Goal: Communication & Community: Answer question/provide support

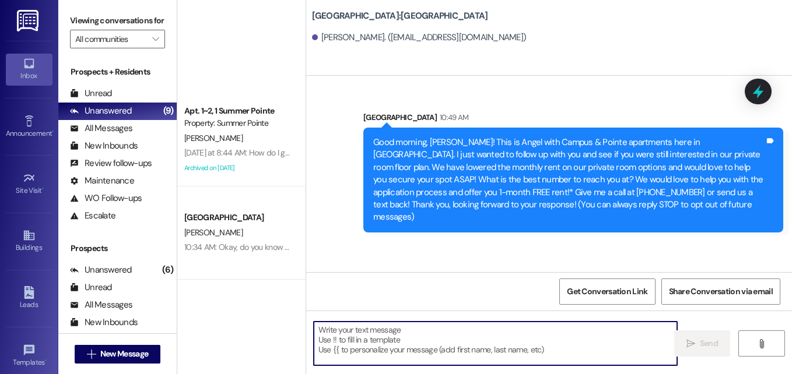
scroll to position [349, 0]
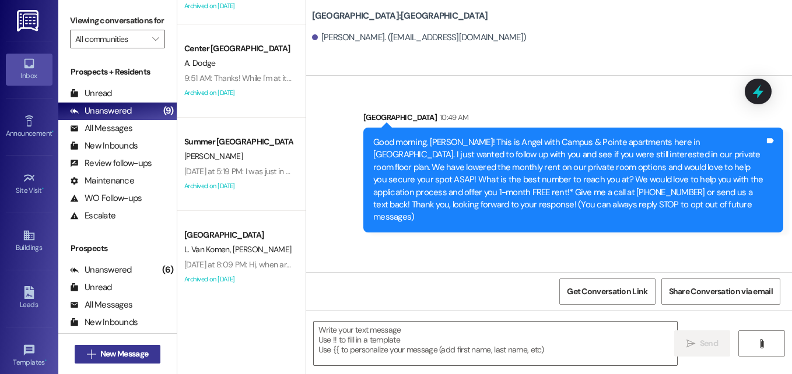
click at [127, 356] on span "New Message" at bounding box center [124, 354] width 48 height 12
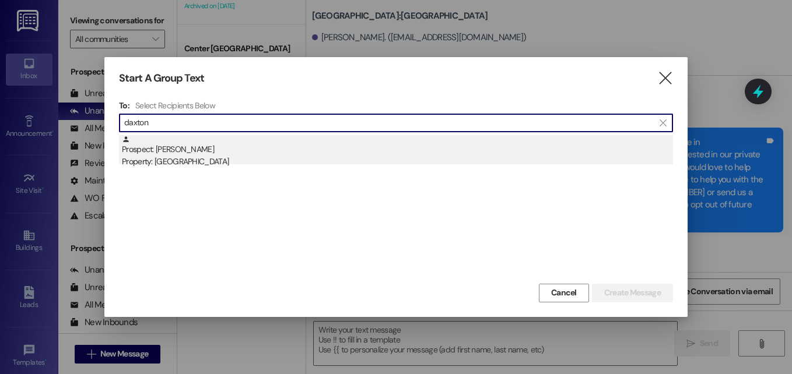
type input "daxton"
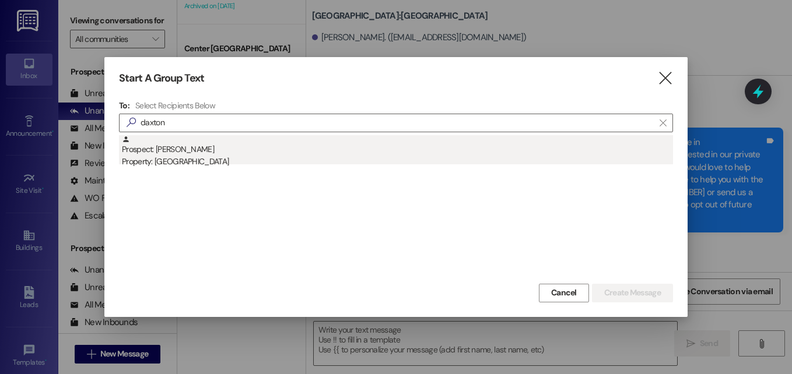
click at [190, 153] on div "Prospect: [PERSON_NAME] Property: [GEOGRAPHIC_DATA]" at bounding box center [397, 151] width 551 height 33
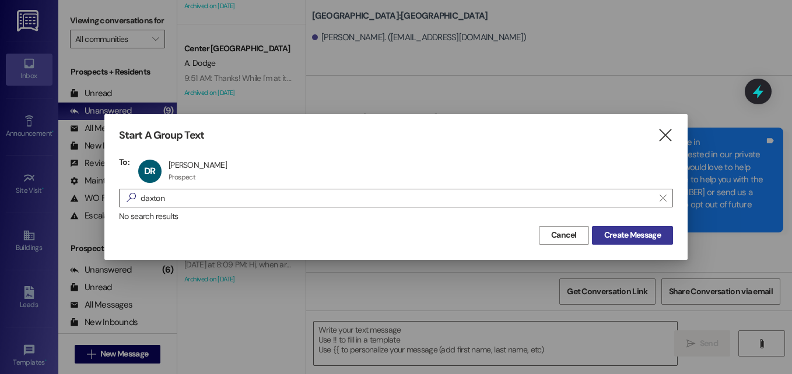
click at [616, 230] on span "Create Message" at bounding box center [632, 235] width 57 height 12
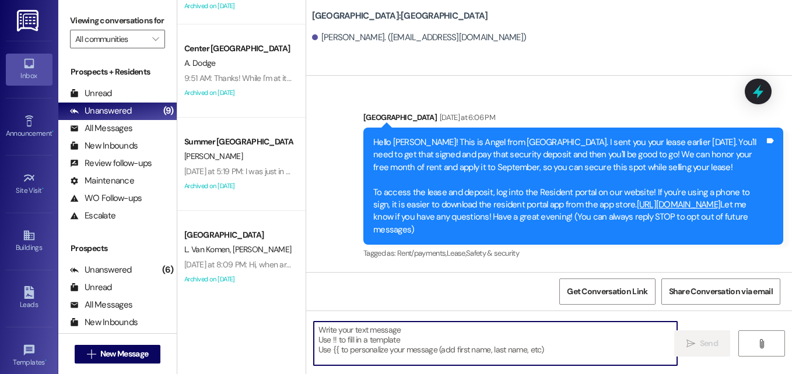
click at [493, 343] on textarea at bounding box center [495, 344] width 363 height 44
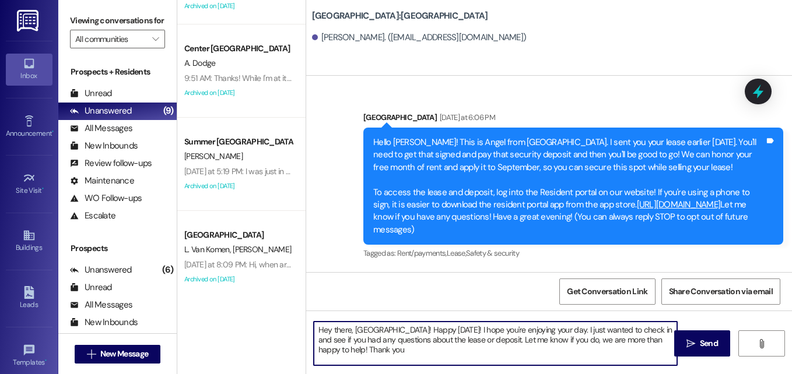
type textarea "Hey there, [GEOGRAPHIC_DATA]! Happy [DATE]! I hope you're enjoying your day. I …"
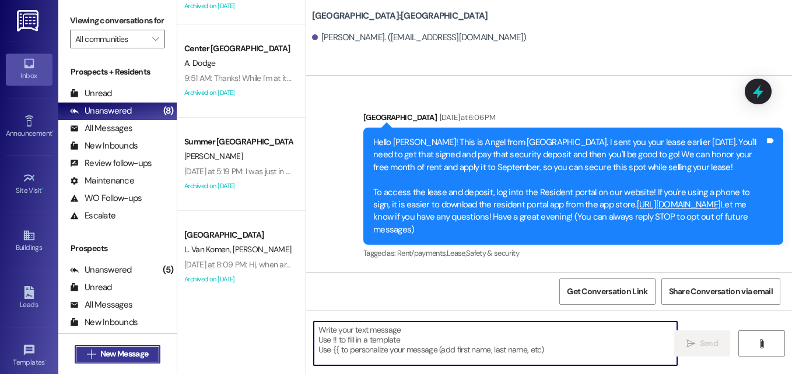
click at [118, 357] on span "New Message" at bounding box center [124, 354] width 48 height 12
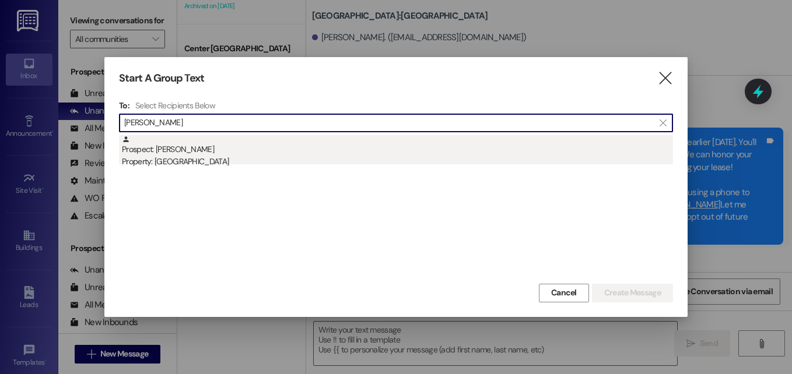
type input "[PERSON_NAME]"
click at [187, 159] on div "Property: [GEOGRAPHIC_DATA]" at bounding box center [397, 162] width 551 height 12
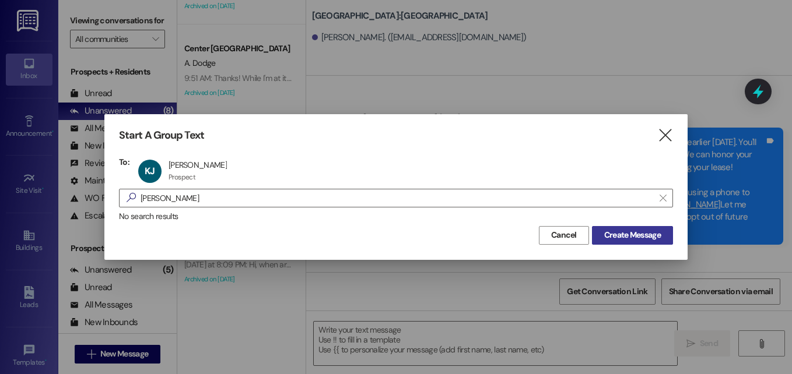
click at [615, 234] on span "Create Message" at bounding box center [632, 235] width 57 height 12
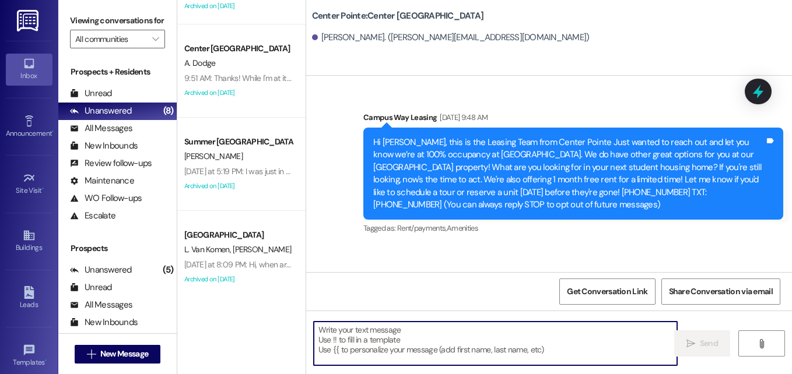
click at [468, 342] on textarea at bounding box center [495, 344] width 363 height 44
paste textarea "​Hi there, {{first_name}}! This is {{property}} reaching out to you once more. …"
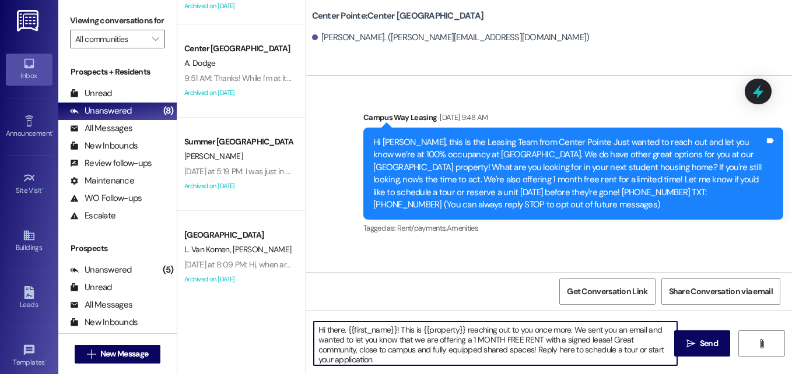
drag, startPoint x: 420, startPoint y: 327, endPoint x: 463, endPoint y: 332, distance: 42.8
click at [463, 332] on textarea "​Hi there, {{first_name}}! This is {{property}} reaching out to you once more. …" at bounding box center [495, 344] width 363 height 44
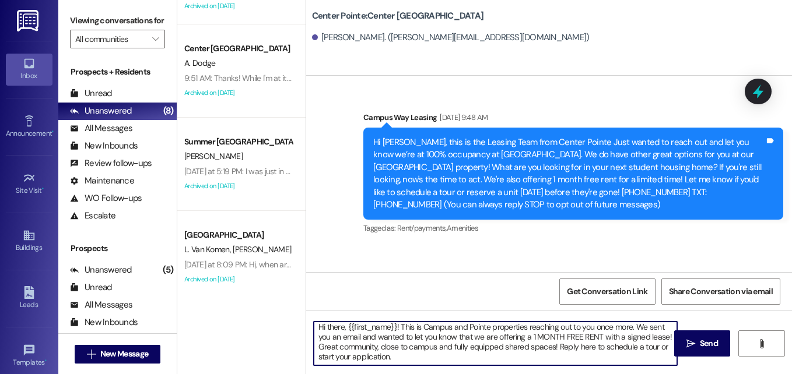
click at [436, 359] on textarea "​Hi there, {{first_name}}! This is Campus and Pointe properties reaching out to…" at bounding box center [495, 344] width 363 height 44
type textarea "​Hi there, {{first_name}}! This is Campus and Pointe properties reaching out to…"
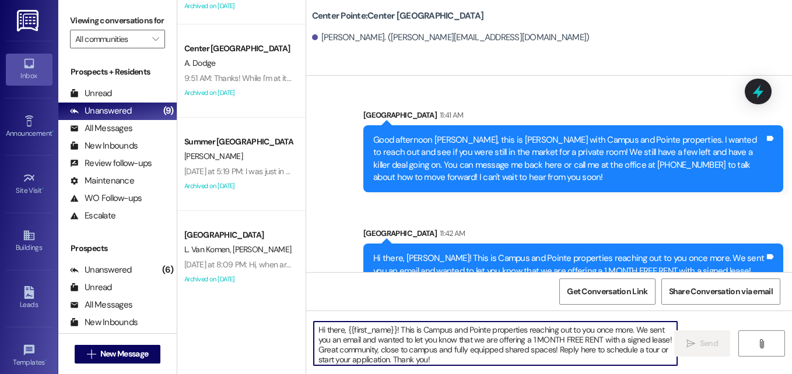
scroll to position [212, 0]
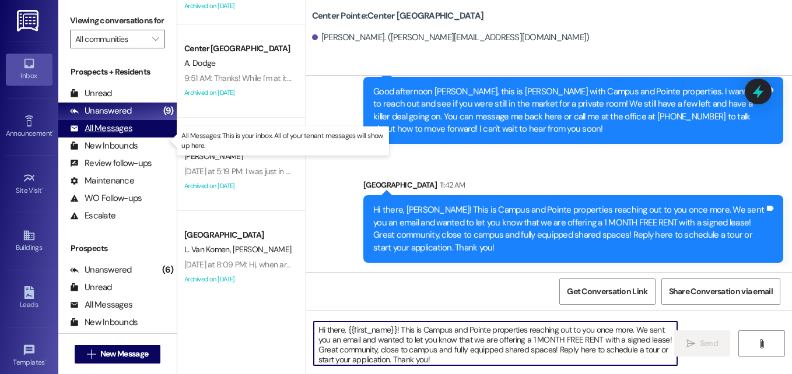
click at [105, 135] on div "All Messages" at bounding box center [101, 128] width 62 height 12
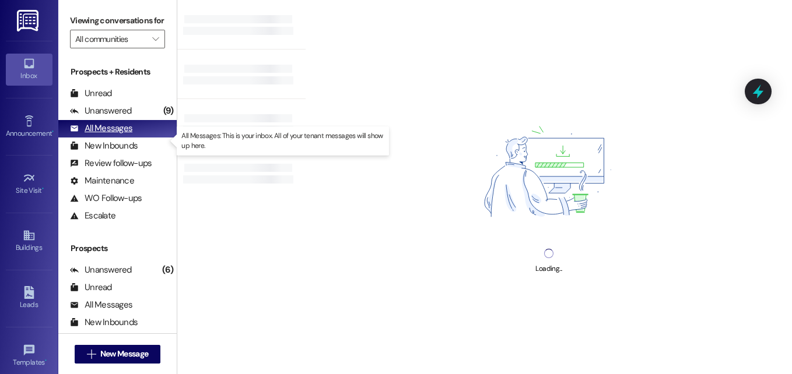
click at [115, 135] on div "All Messages" at bounding box center [101, 128] width 62 height 12
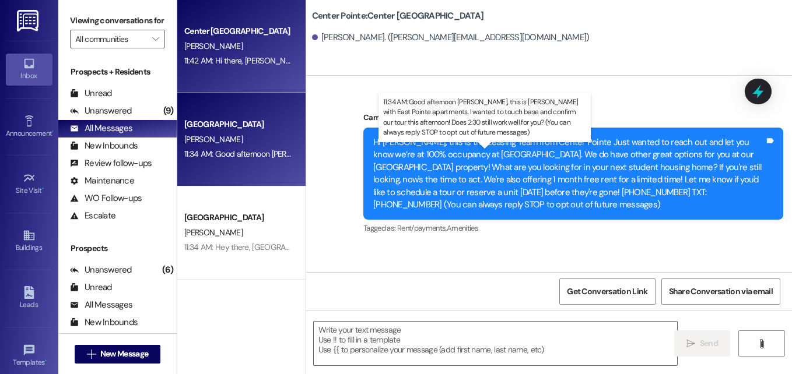
scroll to position [1, 0]
click at [244, 155] on div "11:34 AM: Good afternoon [PERSON_NAME], this is [PERSON_NAME] with East Pointe …" at bounding box center [604, 153] width 841 height 10
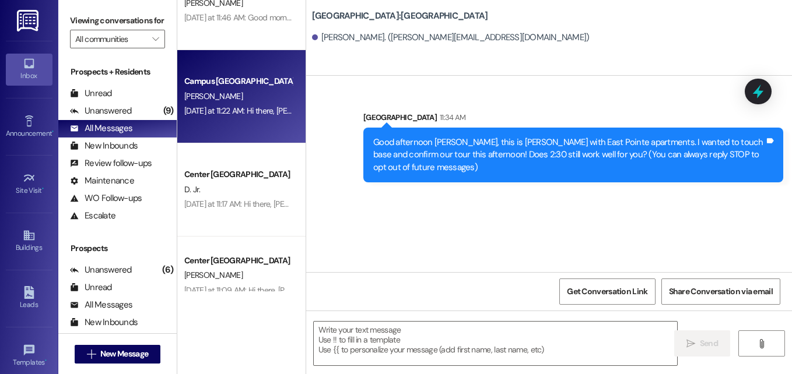
scroll to position [3033, 0]
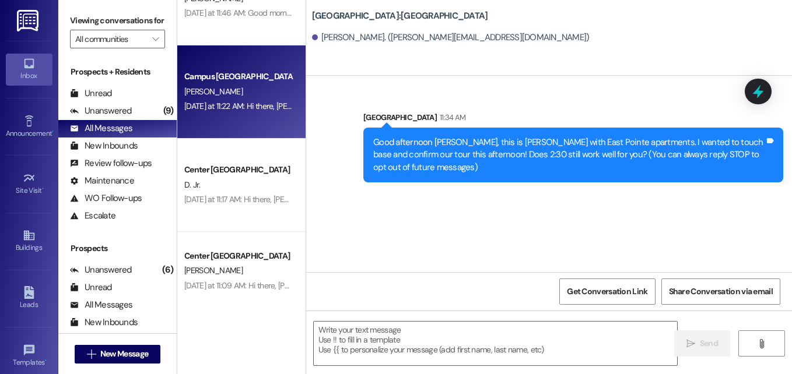
click at [256, 179] on div "D. Jr." at bounding box center [238, 185] width 110 height 15
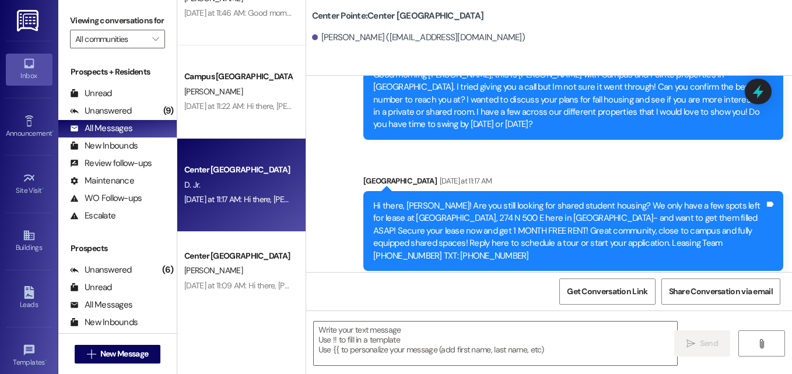
scroll to position [229, 0]
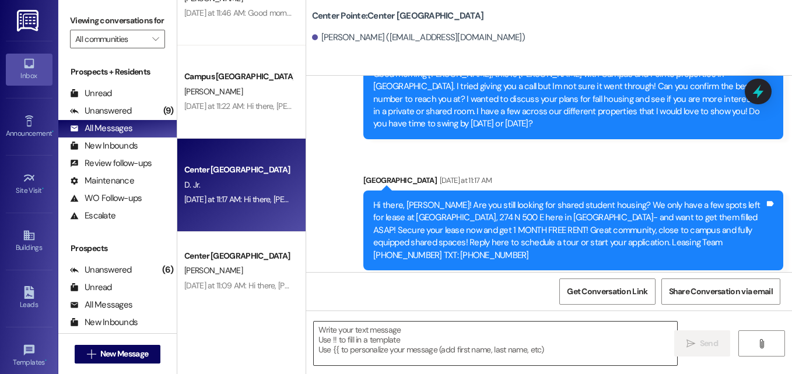
click at [382, 334] on textarea at bounding box center [495, 344] width 363 height 44
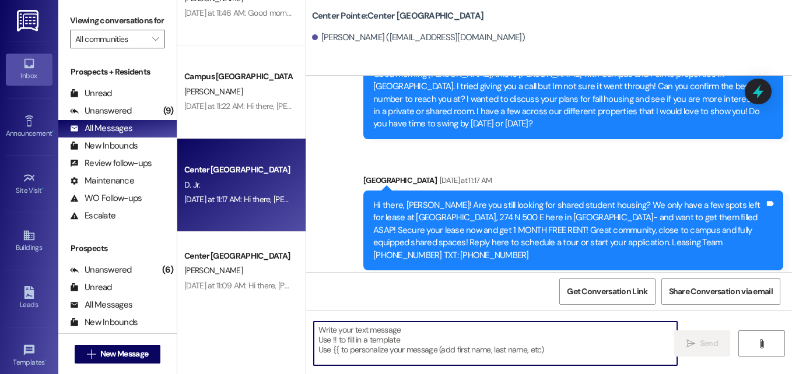
paste textarea "​Hi there, {{first_name}}! This is {{property}} reaching out to you once more. …"
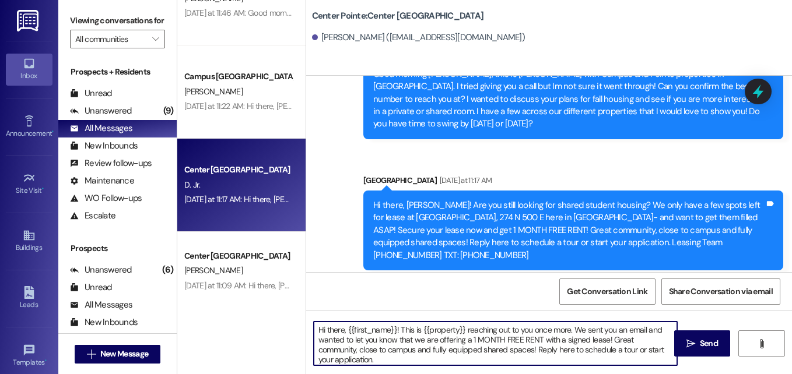
click at [587, 329] on textarea "​Hi there, {{first_name}}! This is {{property}} reaching out to you once more. …" at bounding box center [495, 344] width 363 height 44
click at [608, 342] on textarea "​Hi there, {{first_name}}! This is {{property}} reaching out to you once more. …" at bounding box center [495, 344] width 363 height 44
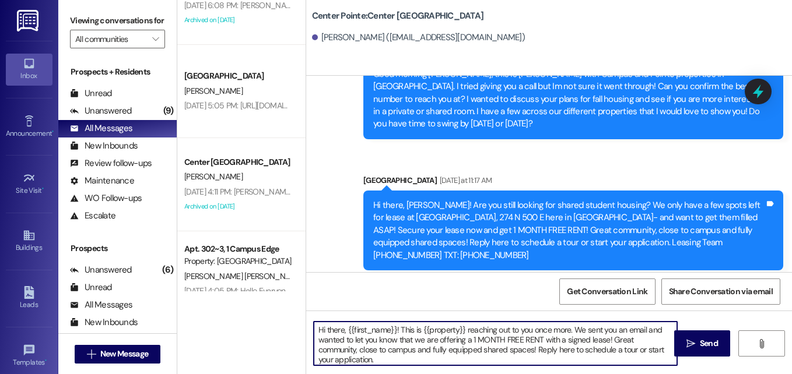
scroll to position [4374, 0]
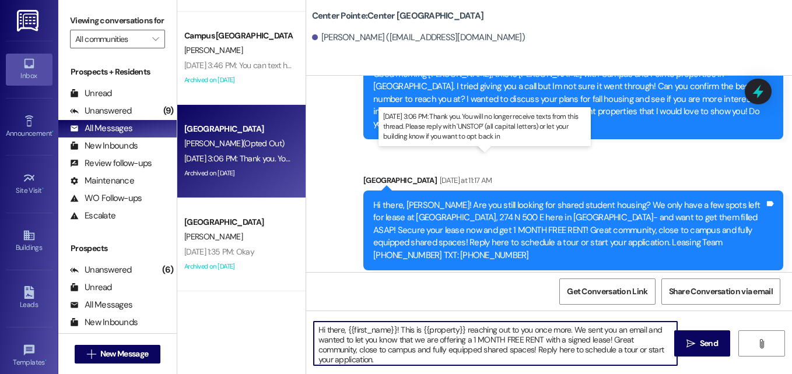
type textarea "​Hi there, {{first_name}}! This is {{property}} reaching out to you once more. …"
click at [257, 153] on div "[DATE] 3:06 PM: Thank you. You will no longer receive texts from this thread. P…" at bounding box center [472, 158] width 577 height 10
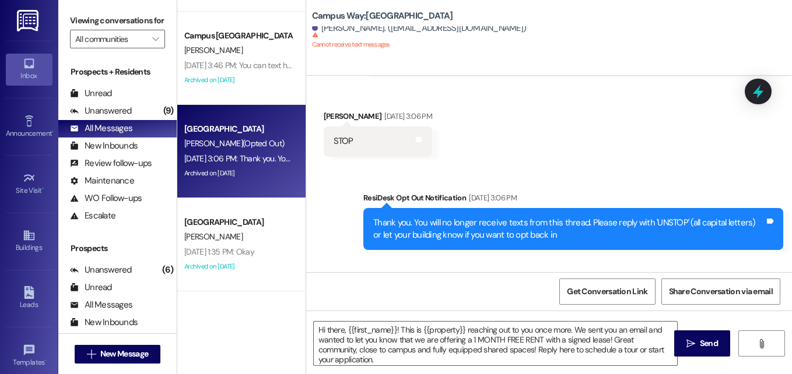
scroll to position [4298, 0]
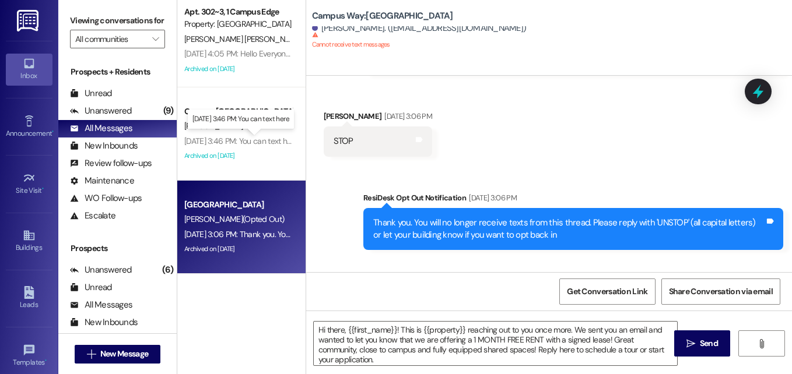
click at [270, 136] on div "[DATE] 3:46 PM: You can text here [DATE] 3:46 PM: You can text here" at bounding box center [241, 141] width 114 height 10
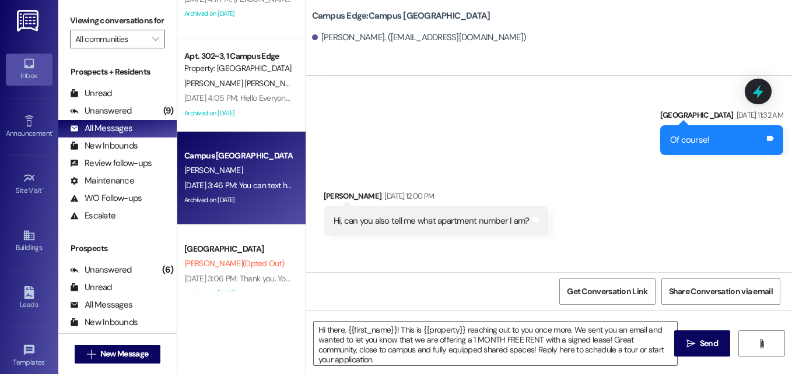
scroll to position [4241, 0]
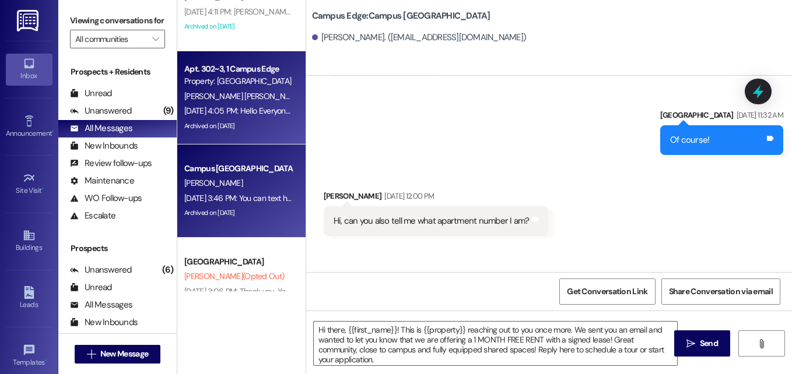
click at [236, 101] on span "[PERSON_NAME] [PERSON_NAME]" at bounding box center [243, 96] width 118 height 10
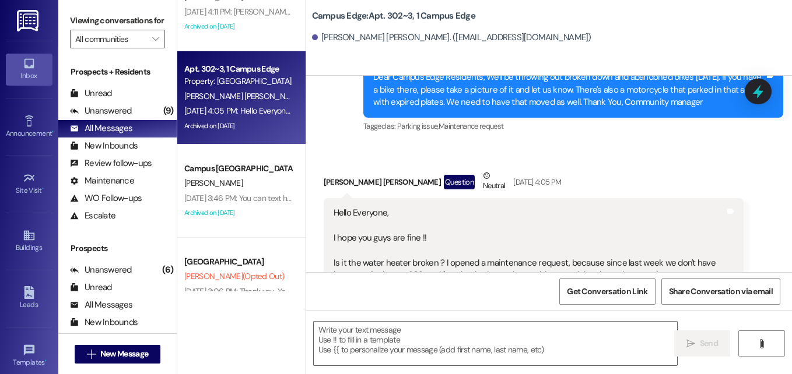
scroll to position [21961, 0]
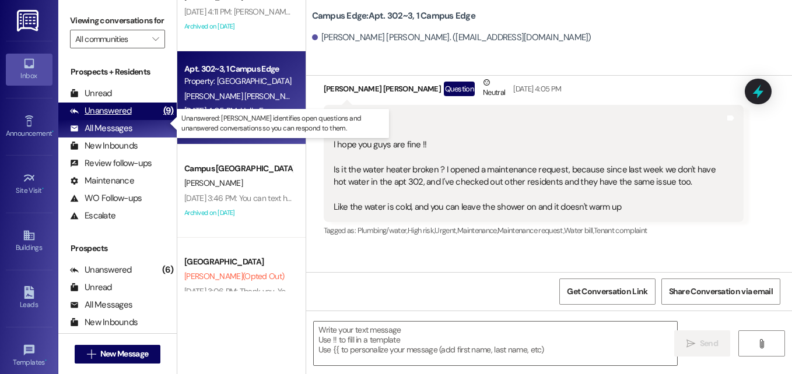
click at [127, 117] on div "Unanswered" at bounding box center [101, 111] width 62 height 12
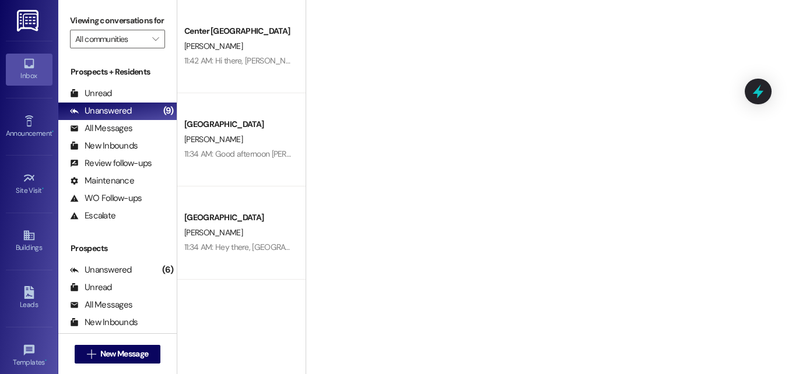
scroll to position [167, 0]
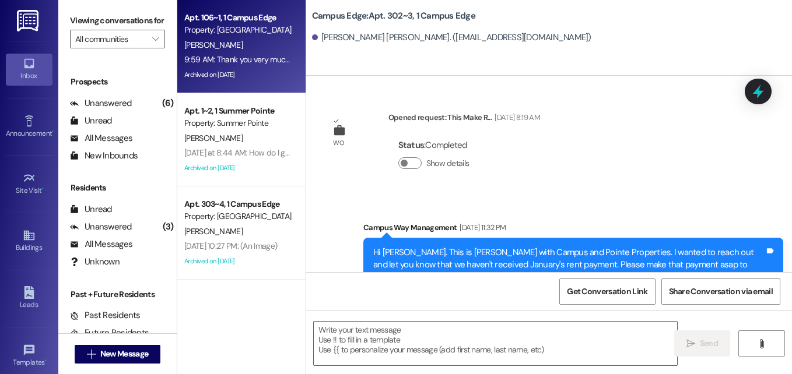
click at [239, 60] on div "9:59 AM: Thank you very much! Can I expect to be refunded for the amount I was …" at bounding box center [346, 59] width 325 height 10
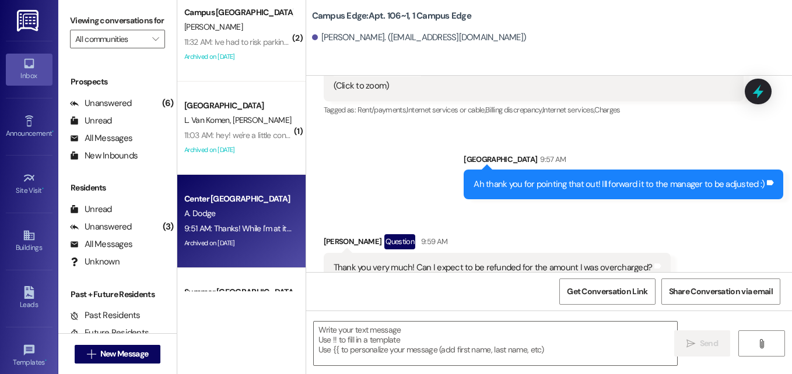
scroll to position [362, 0]
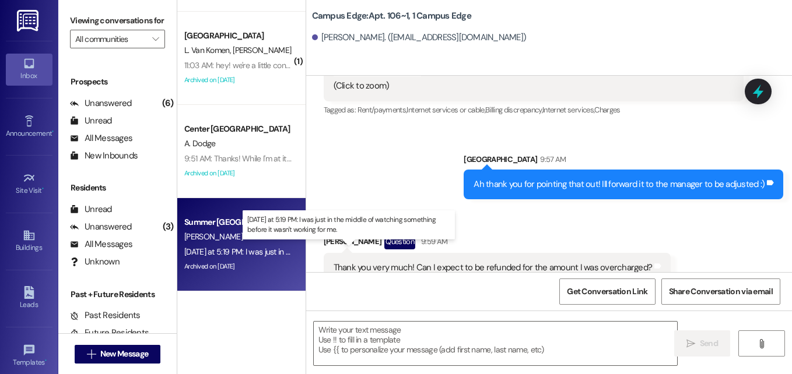
click at [254, 248] on div "[DATE] at 5:19 PM: I was just in the middle of watching something before it was…" at bounding box center [345, 252] width 323 height 10
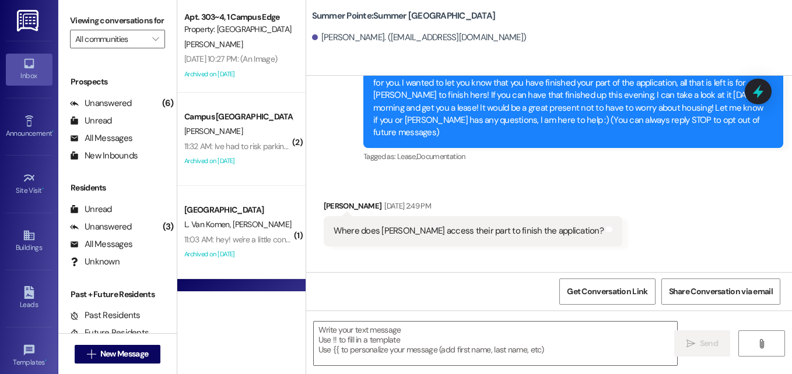
scroll to position [187, 0]
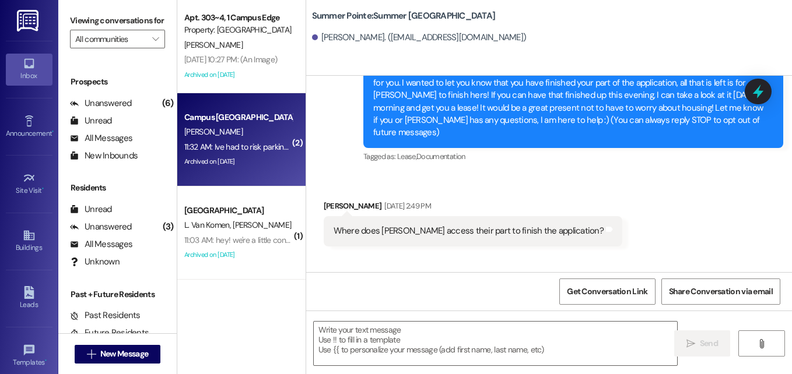
click at [242, 138] on div "[PERSON_NAME]" at bounding box center [238, 132] width 110 height 15
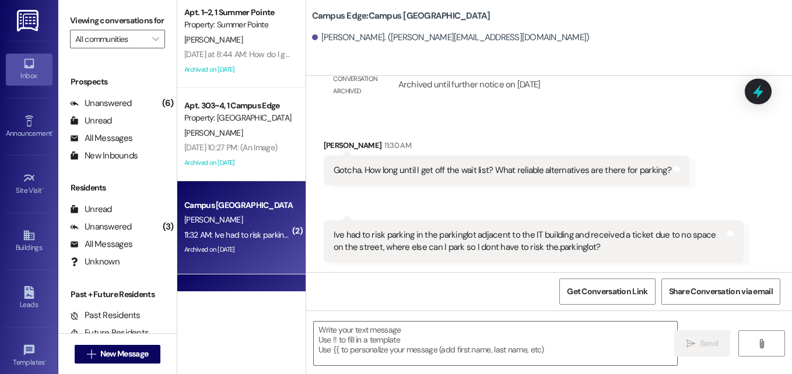
scroll to position [65, 0]
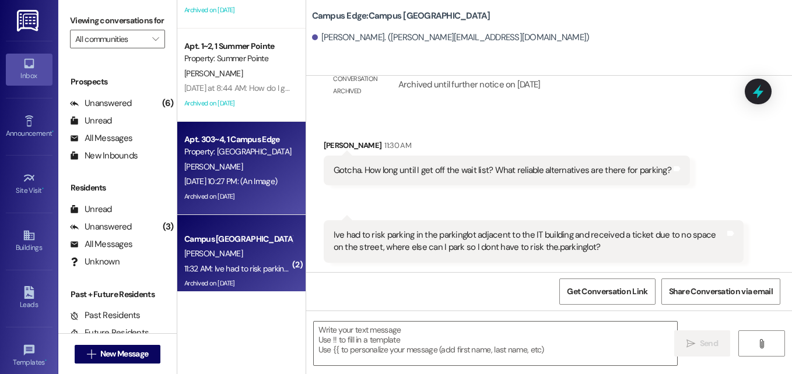
click at [251, 171] on div "[PERSON_NAME]" at bounding box center [238, 167] width 110 height 15
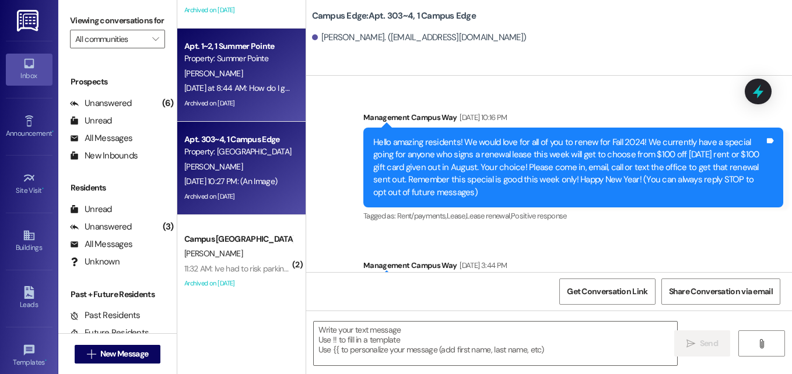
click at [227, 81] on div "[PERSON_NAME]" at bounding box center [238, 73] width 110 height 15
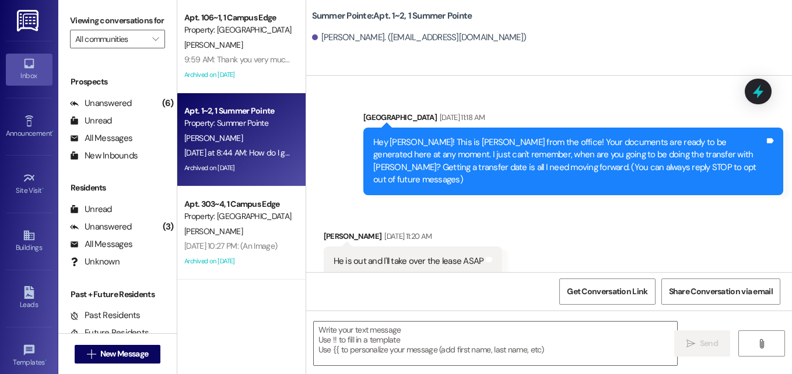
scroll to position [6127, 0]
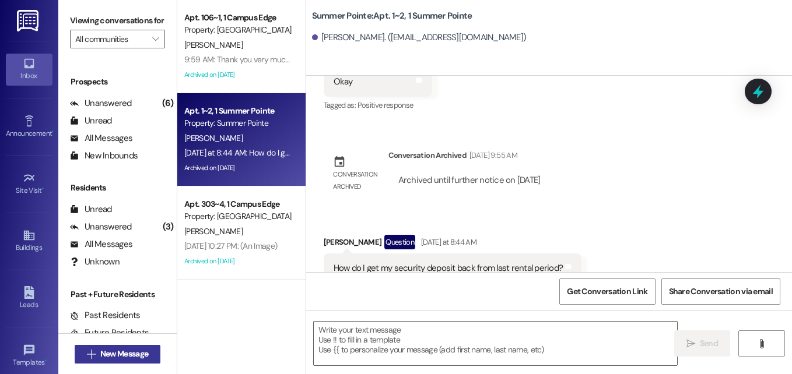
click at [132, 346] on button " New Message" at bounding box center [118, 354] width 86 height 19
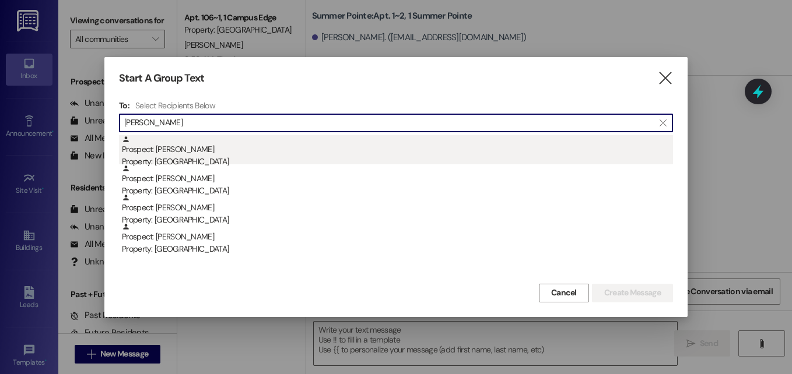
type input "[PERSON_NAME]"
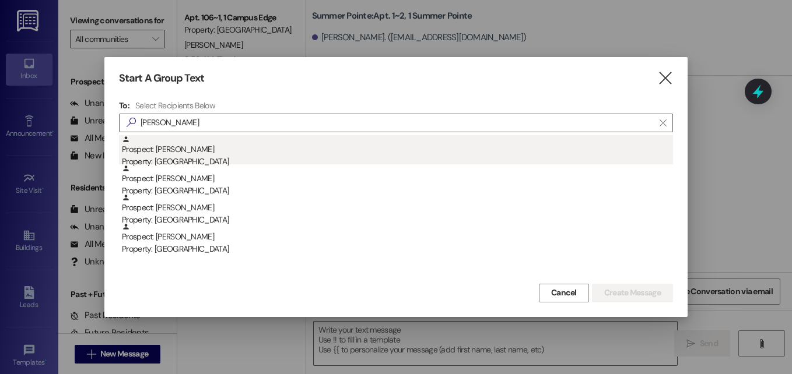
click at [182, 150] on div "Prospect: [PERSON_NAME] Property: [GEOGRAPHIC_DATA]" at bounding box center [397, 151] width 551 height 33
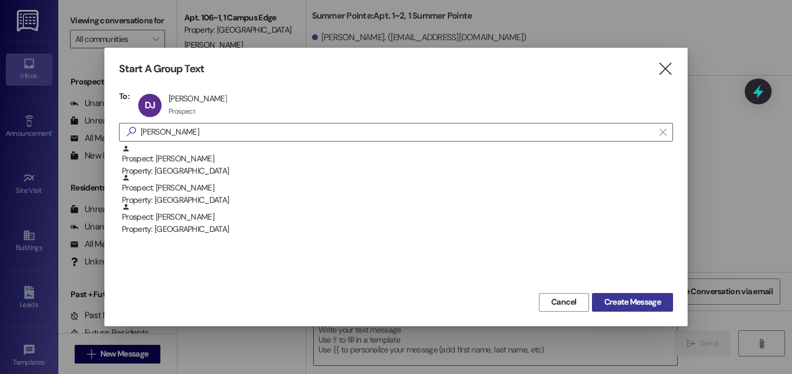
click at [604, 298] on span "Create Message" at bounding box center [632, 302] width 57 height 12
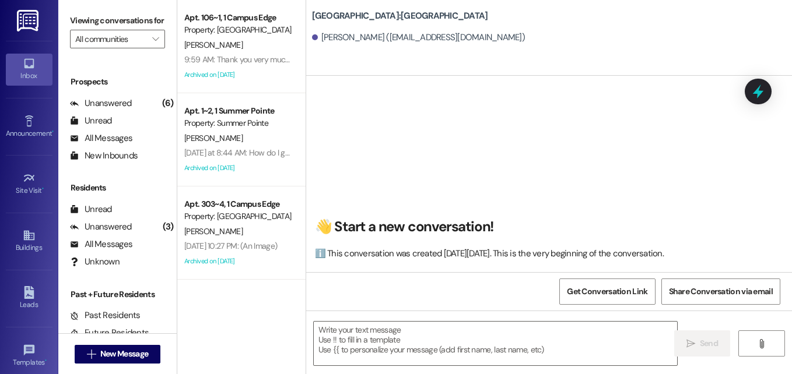
scroll to position [0, 0]
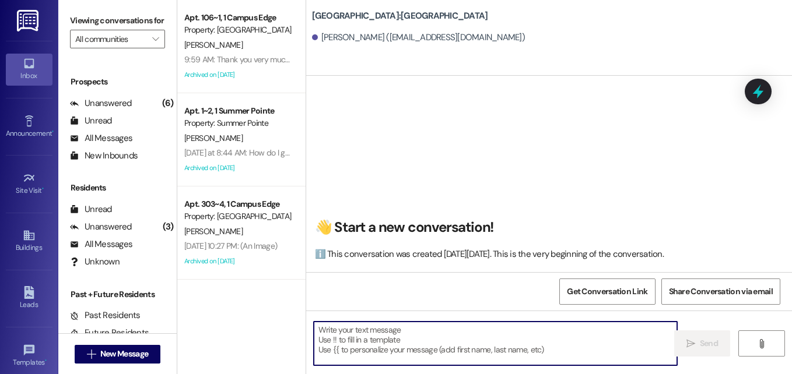
click at [403, 333] on textarea at bounding box center [495, 344] width 363 height 44
paste textarea "​Hi there, {{first_name}}! This is {{property}} reaching out to you once more. …"
type textarea "​Hi there, {{first_name}}! This is {{property}} reaching out to you once more. …"
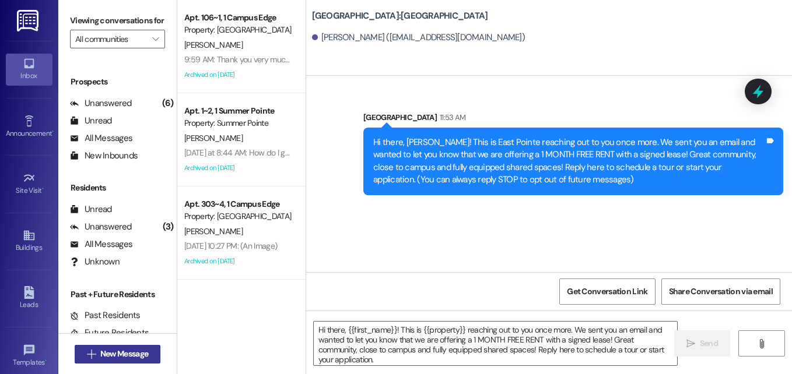
click at [129, 353] on span "New Message" at bounding box center [124, 354] width 48 height 12
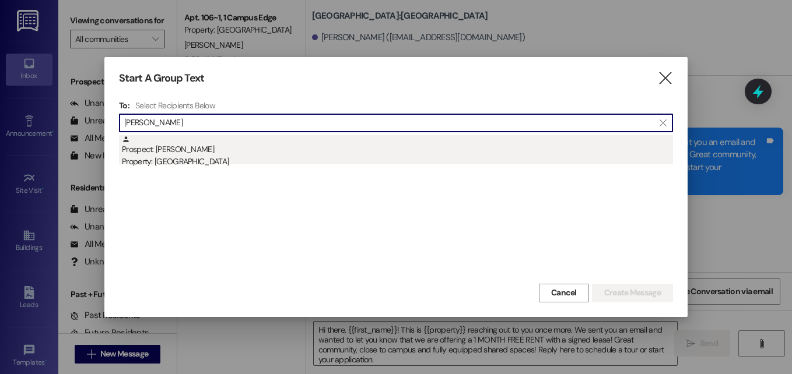
type input "[PERSON_NAME]"
click at [191, 162] on div "Property: [GEOGRAPHIC_DATA]" at bounding box center [397, 162] width 551 height 12
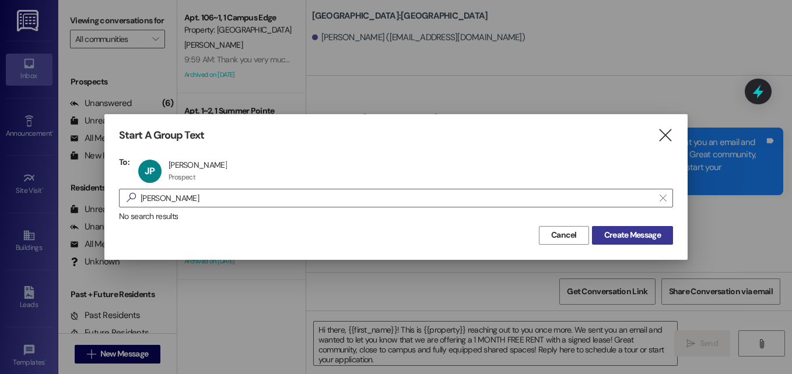
click at [612, 239] on span "Create Message" at bounding box center [632, 235] width 57 height 12
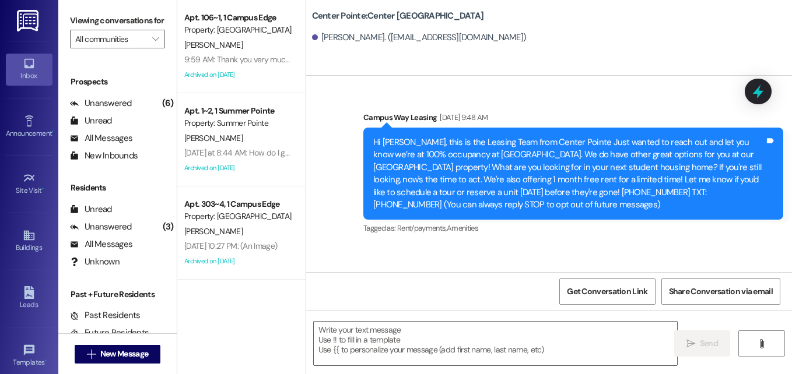
scroll to position [93, 0]
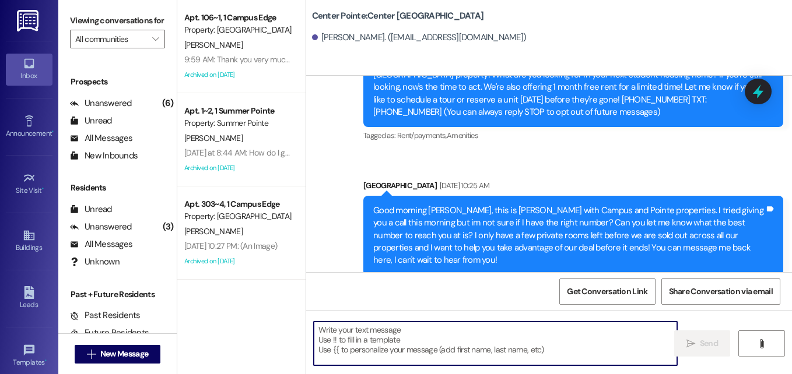
click at [449, 335] on textarea at bounding box center [495, 344] width 363 height 44
paste textarea "​Hi there, {{first_name}}! This is {{property}} reaching out to you once more. …"
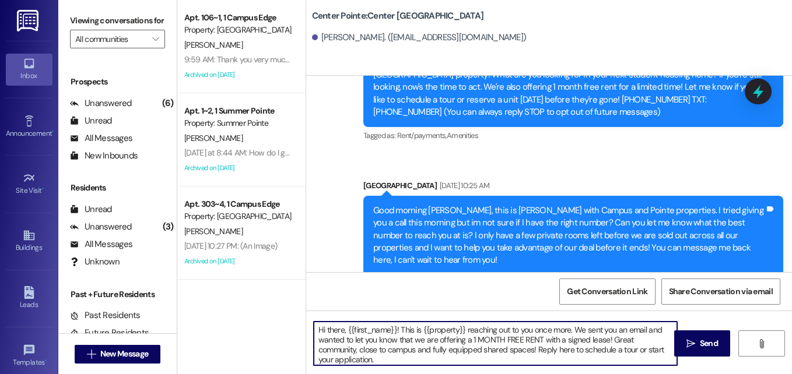
drag, startPoint x: 420, startPoint y: 332, endPoint x: 464, endPoint y: 327, distance: 44.0
click at [464, 327] on textarea "​Hi there, {{first_name}}! This is {{property}} reaching out to you once more. …" at bounding box center [495, 344] width 363 height 44
type textarea "​Hi there, {{first_name}}! This is Campus and Pointe apartments reaching out to…"
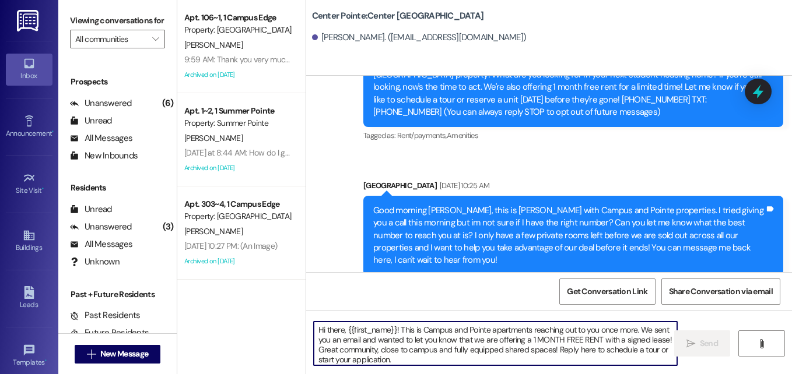
scroll to position [212, 0]
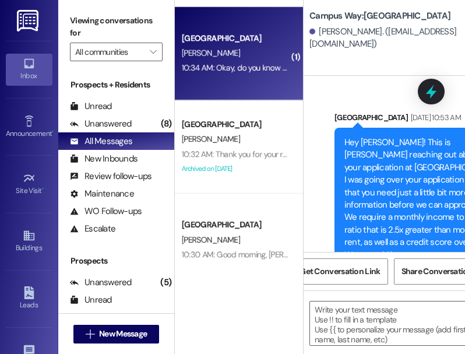
scroll to position [3712, 0]
